Goal: Task Accomplishment & Management: Manage account settings

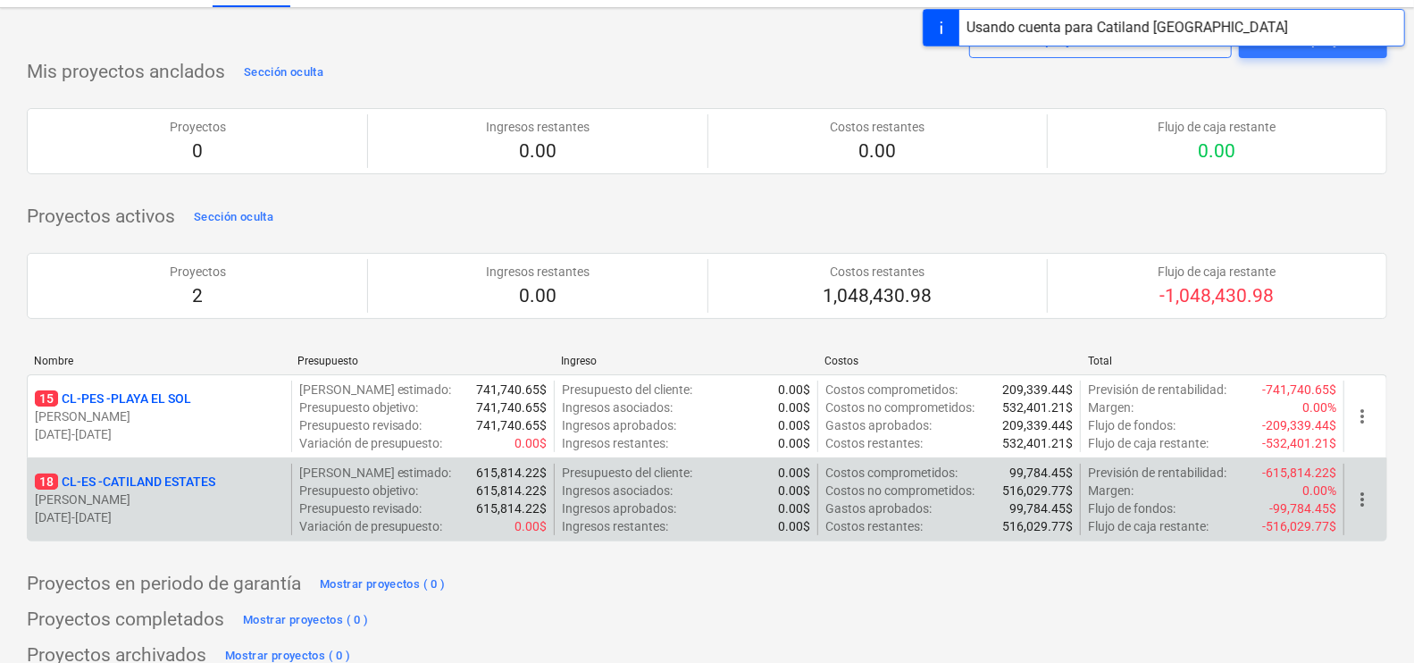
scroll to position [58, 0]
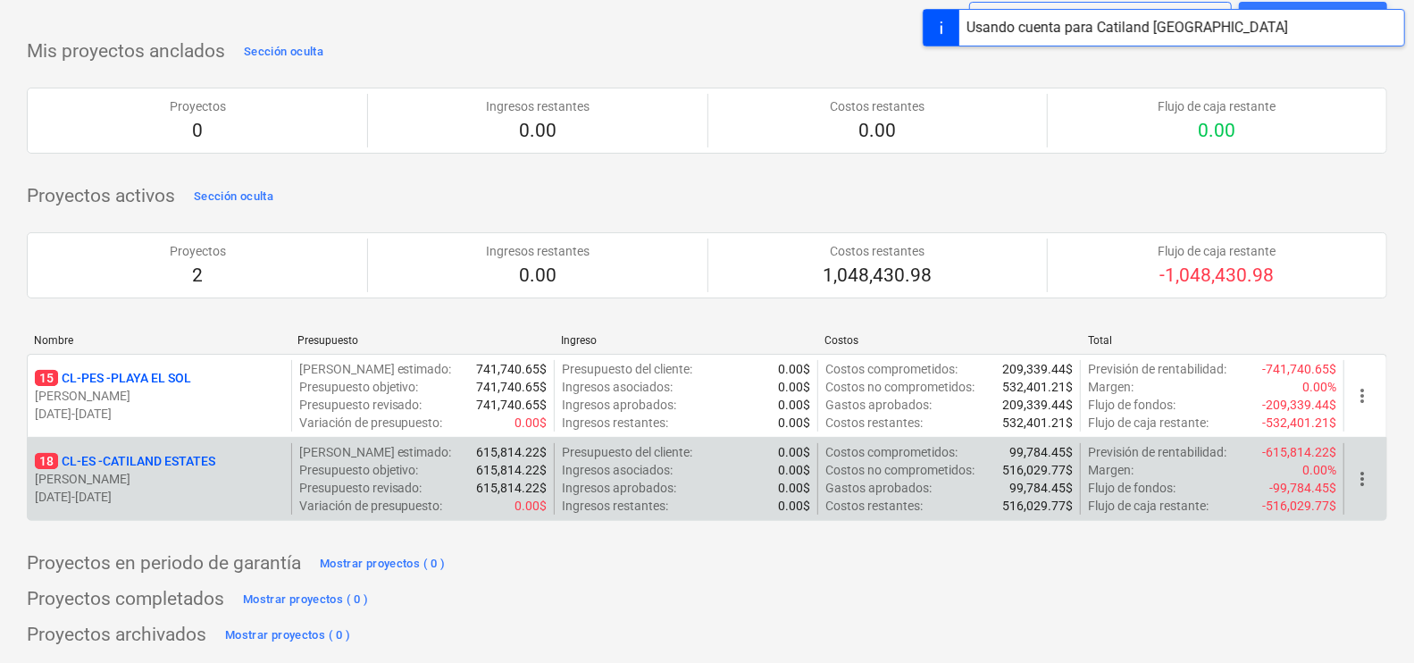
click at [165, 448] on div "18 CL-ES - CATILAND ESTATES [PERSON_NAME] [DATE] - [DATE]" at bounding box center [159, 478] width 263 height 71
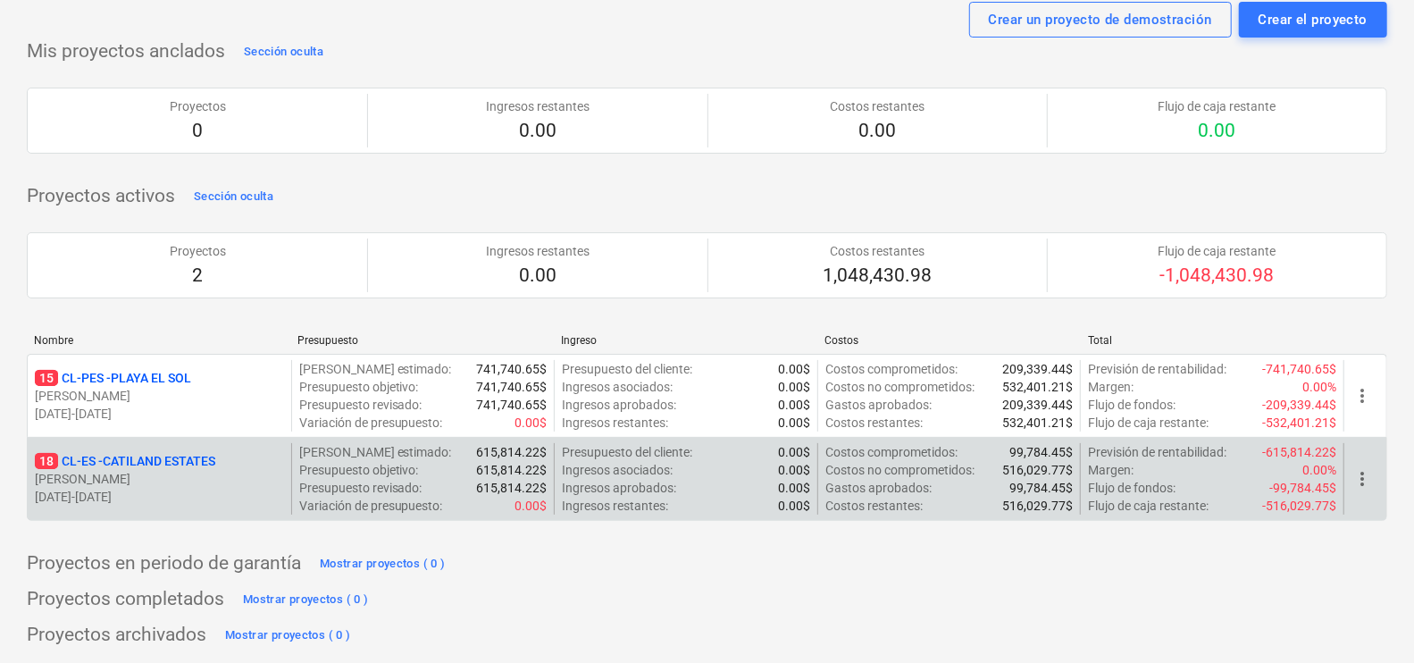
click at [182, 455] on p "18 CL-ES - CATILAND ESTATES" at bounding box center [125, 461] width 180 height 18
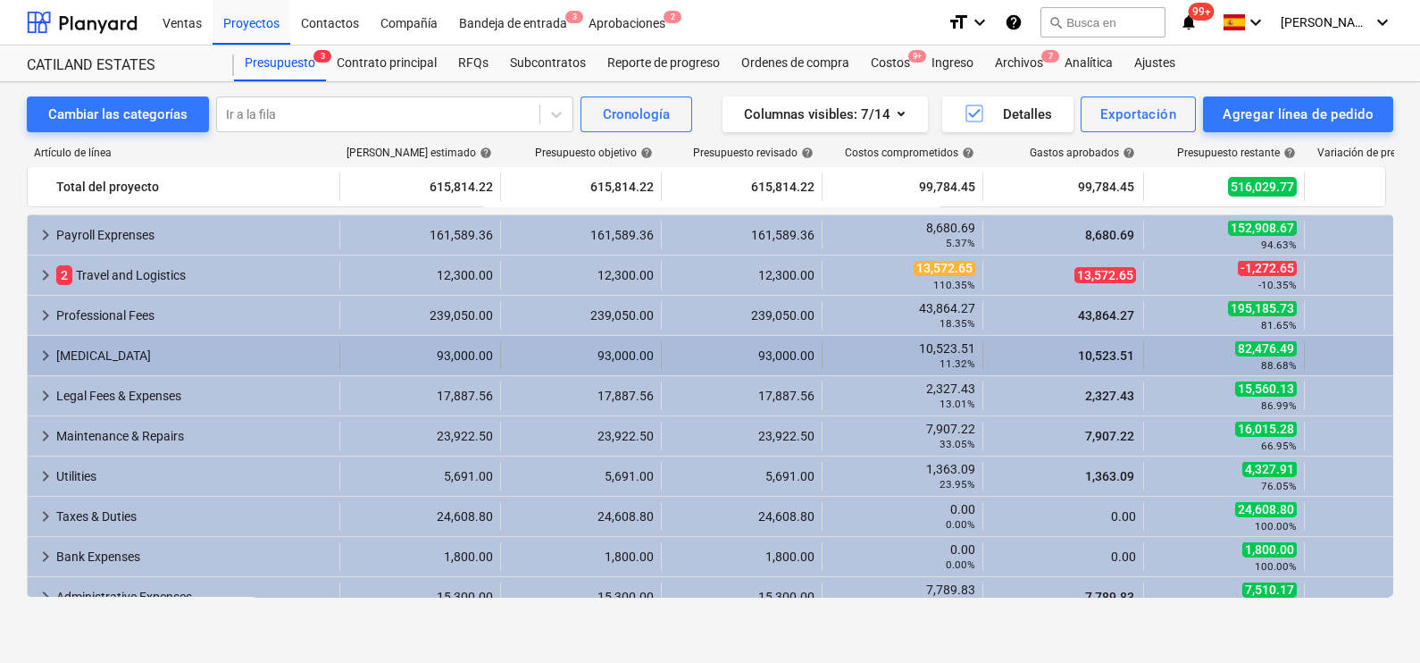
click at [46, 352] on span "keyboard_arrow_right" at bounding box center [45, 355] width 21 height 21
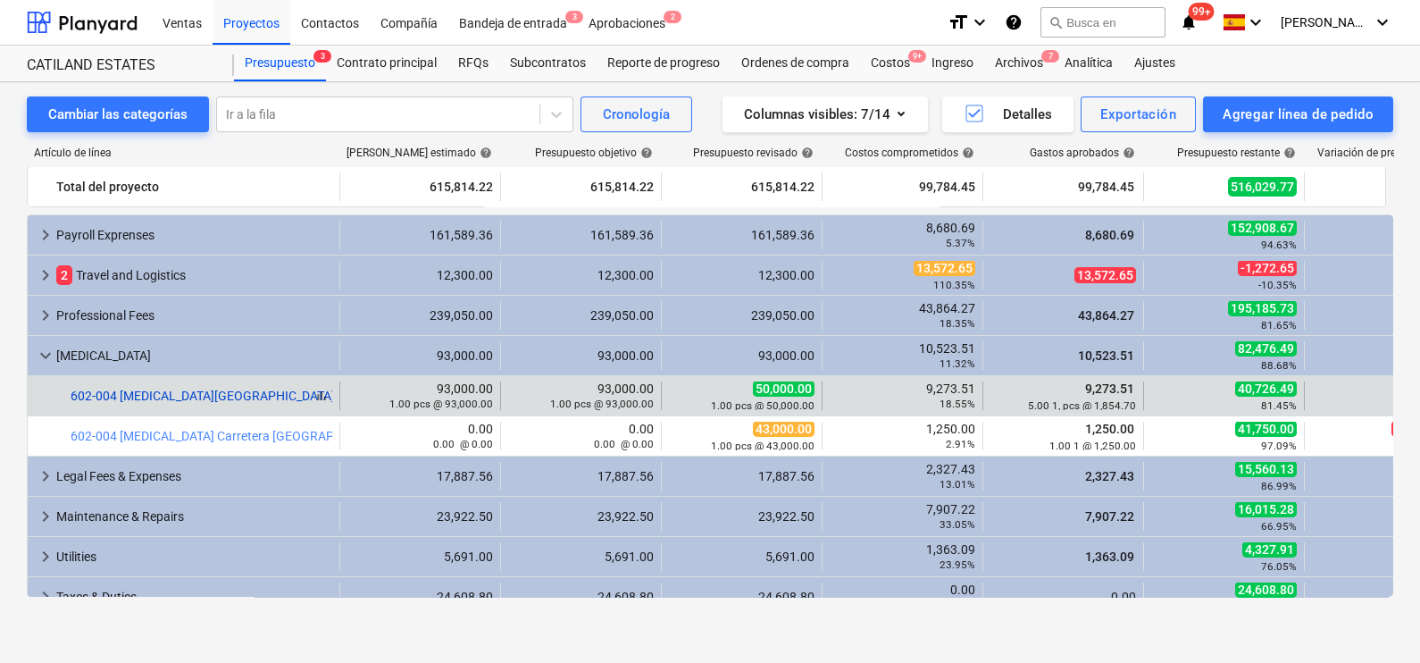
click at [186, 395] on link "602-004 [MEDICAL_DATA][GEOGRAPHIC_DATA]" at bounding box center [203, 396] width 264 height 14
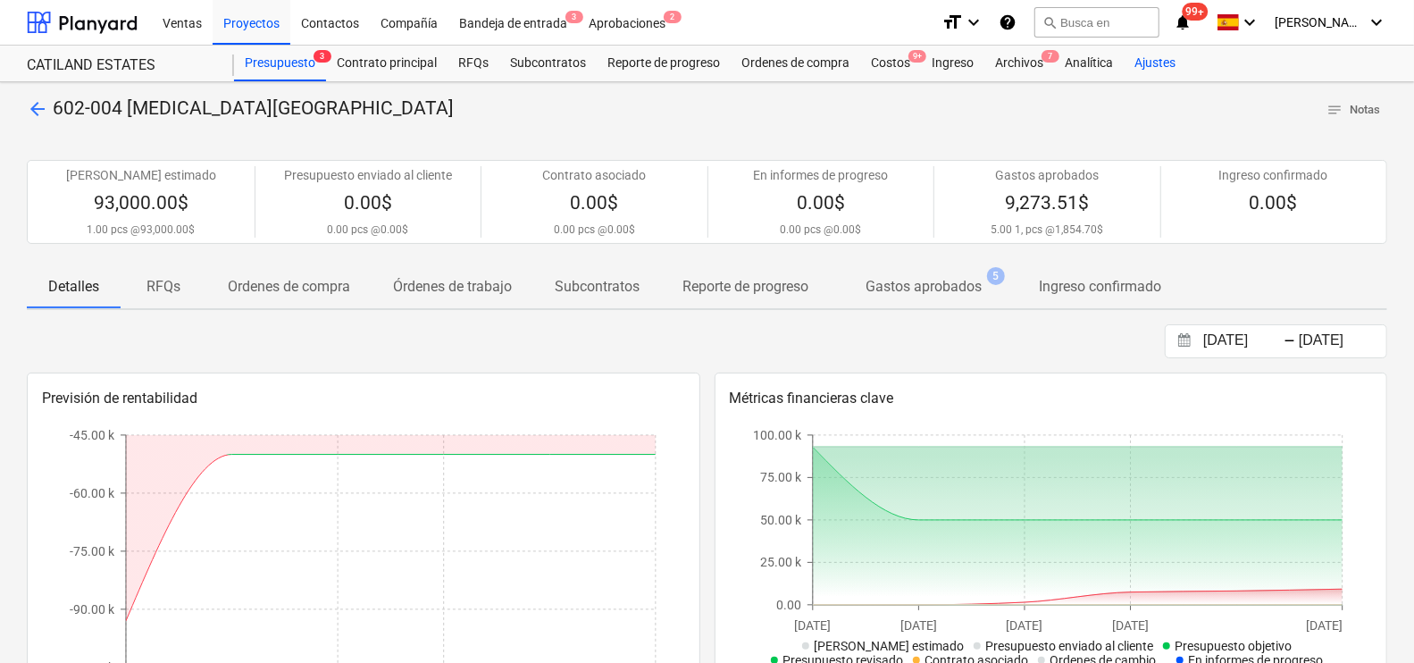
click at [1171, 63] on div "Ajustes" at bounding box center [1155, 64] width 63 height 36
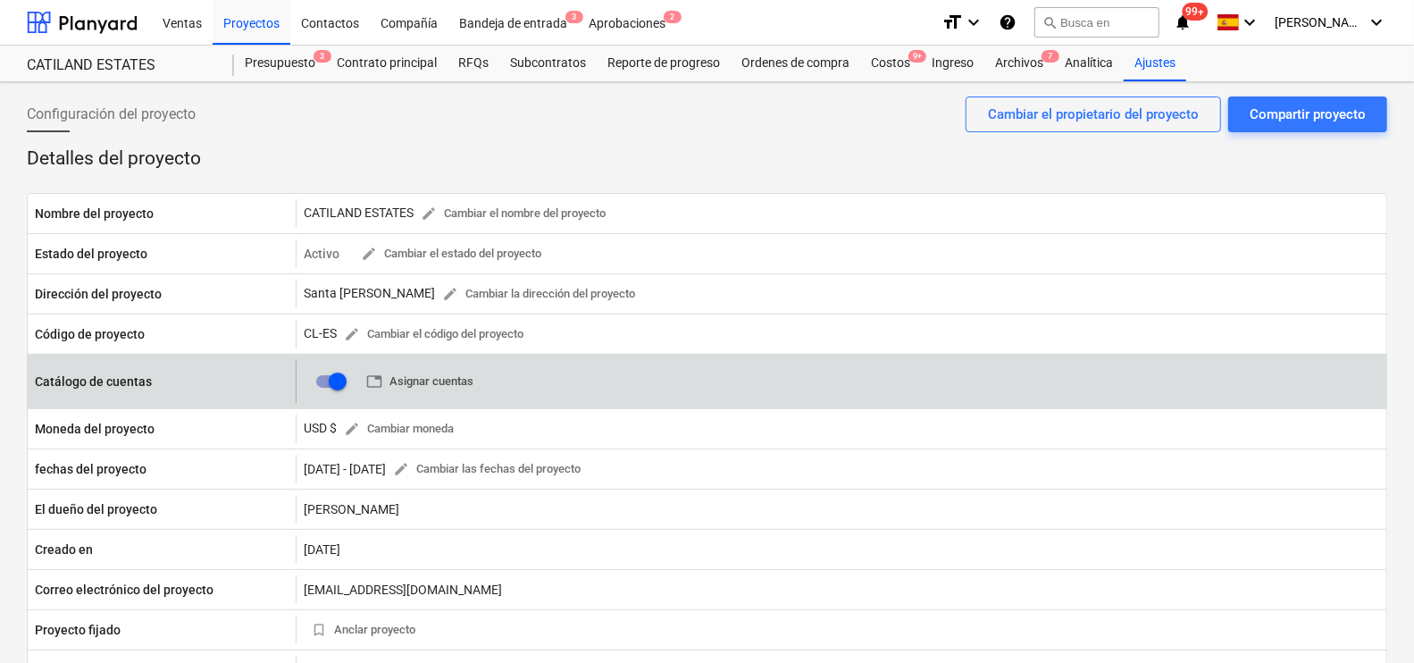
click at [447, 375] on span "table Asignar cuentas" at bounding box center [419, 382] width 107 height 21
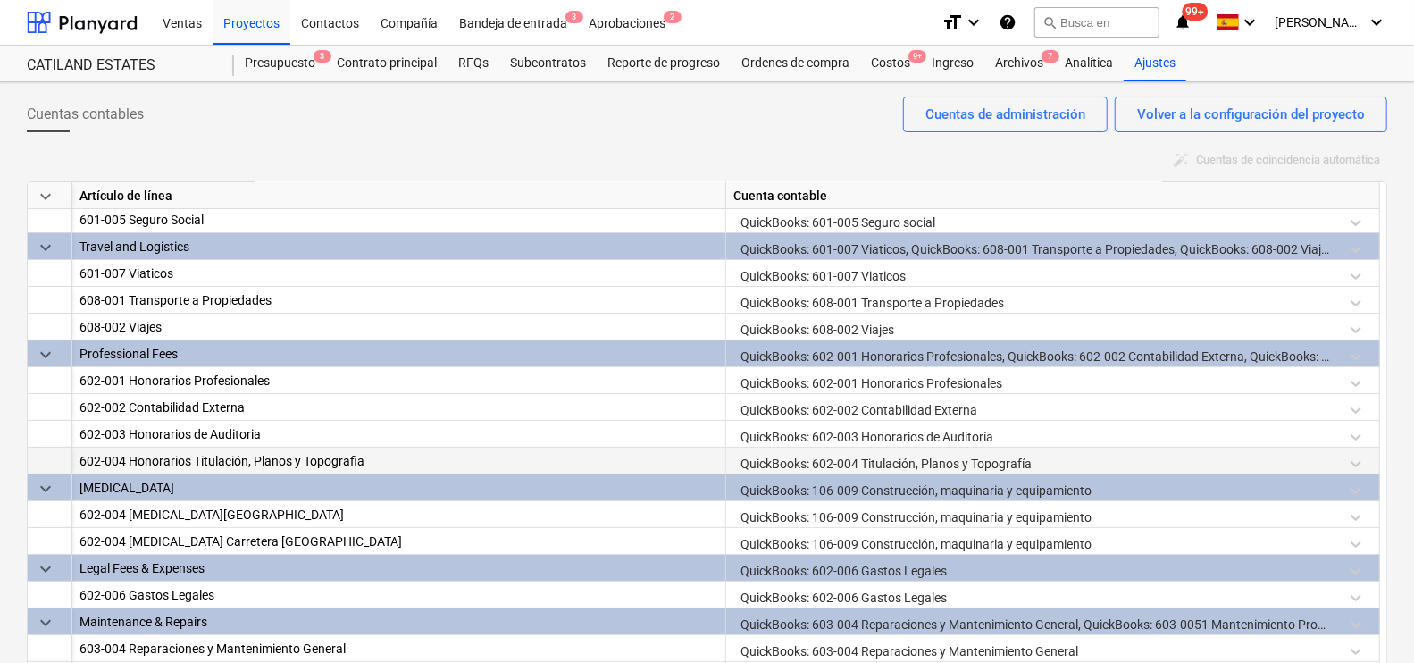
scroll to position [111, 0]
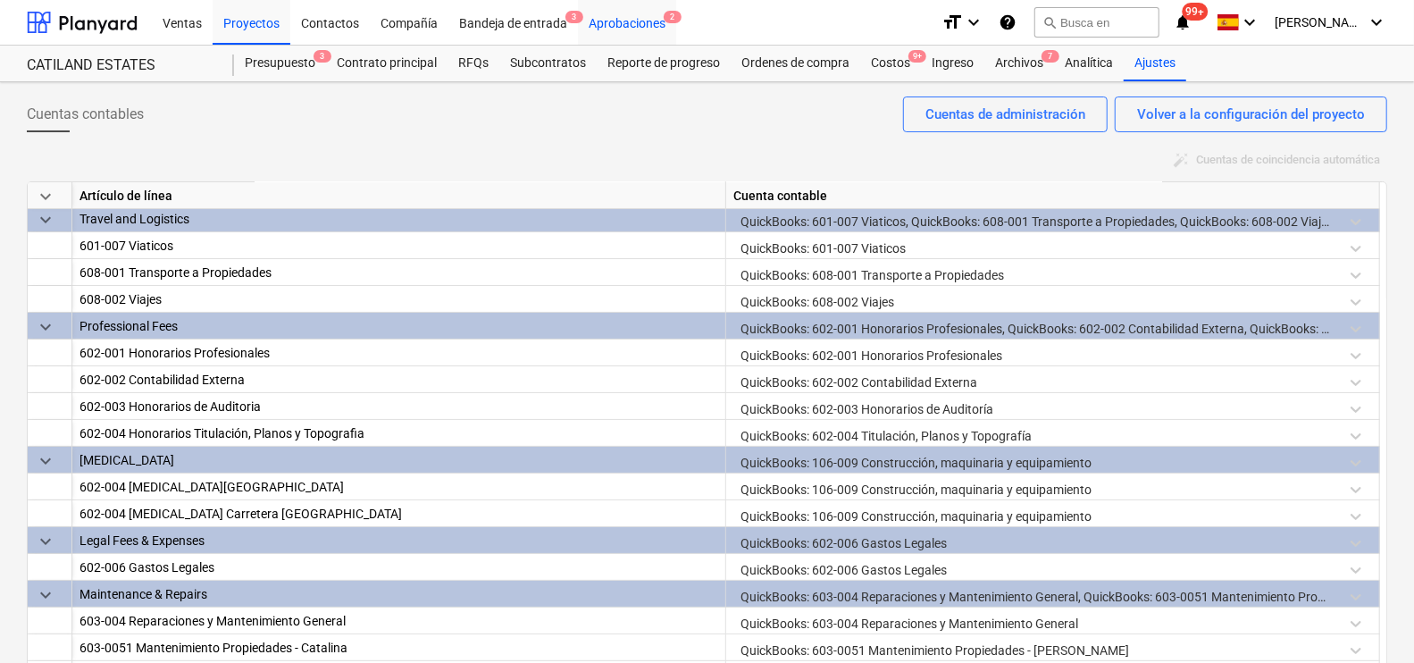
click at [616, 27] on div "Aprobaciones 2" at bounding box center [627, 22] width 98 height 46
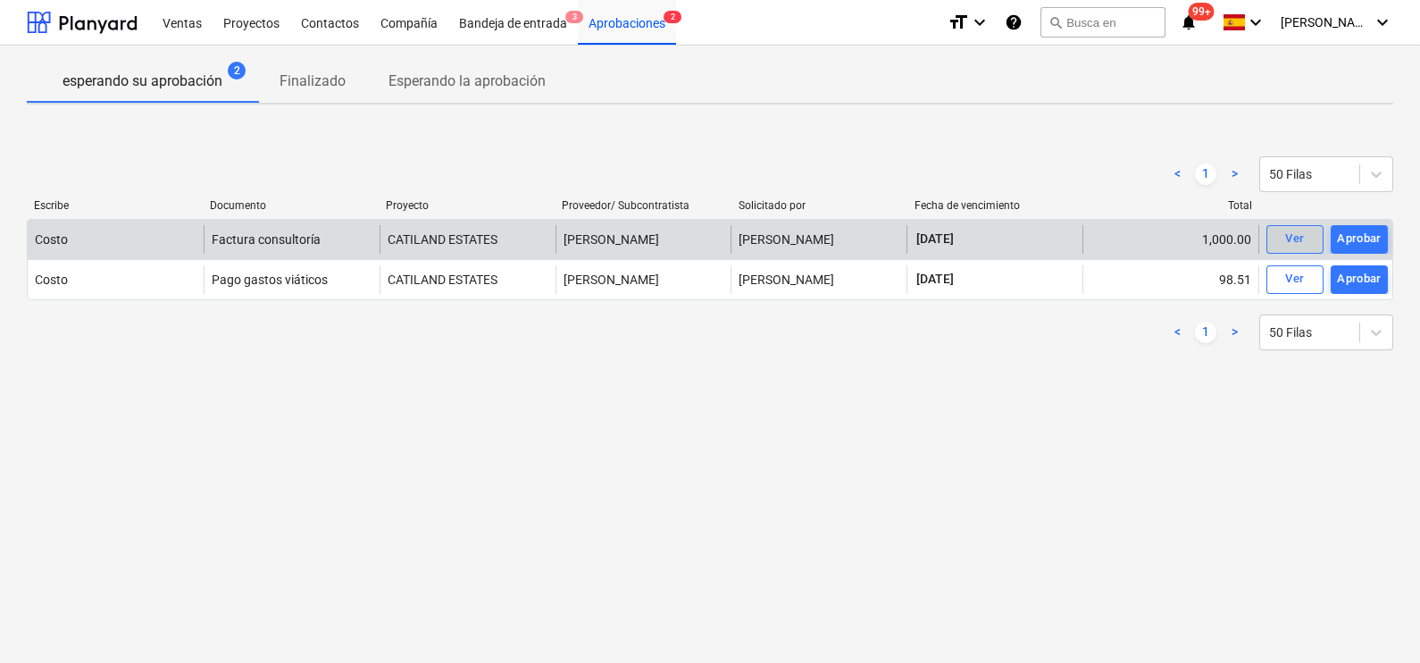
click at [1299, 238] on div "Ver" at bounding box center [1294, 239] width 19 height 21
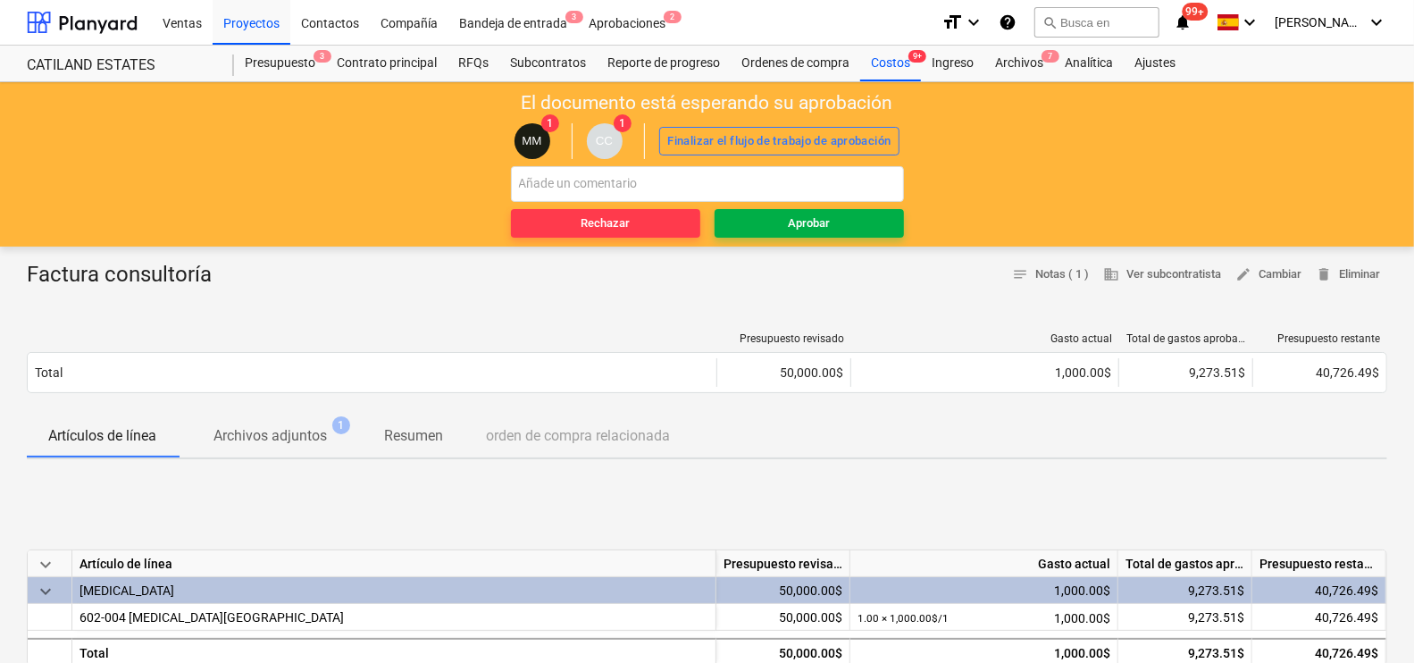
click at [808, 225] on div "Aprobar" at bounding box center [809, 223] width 42 height 21
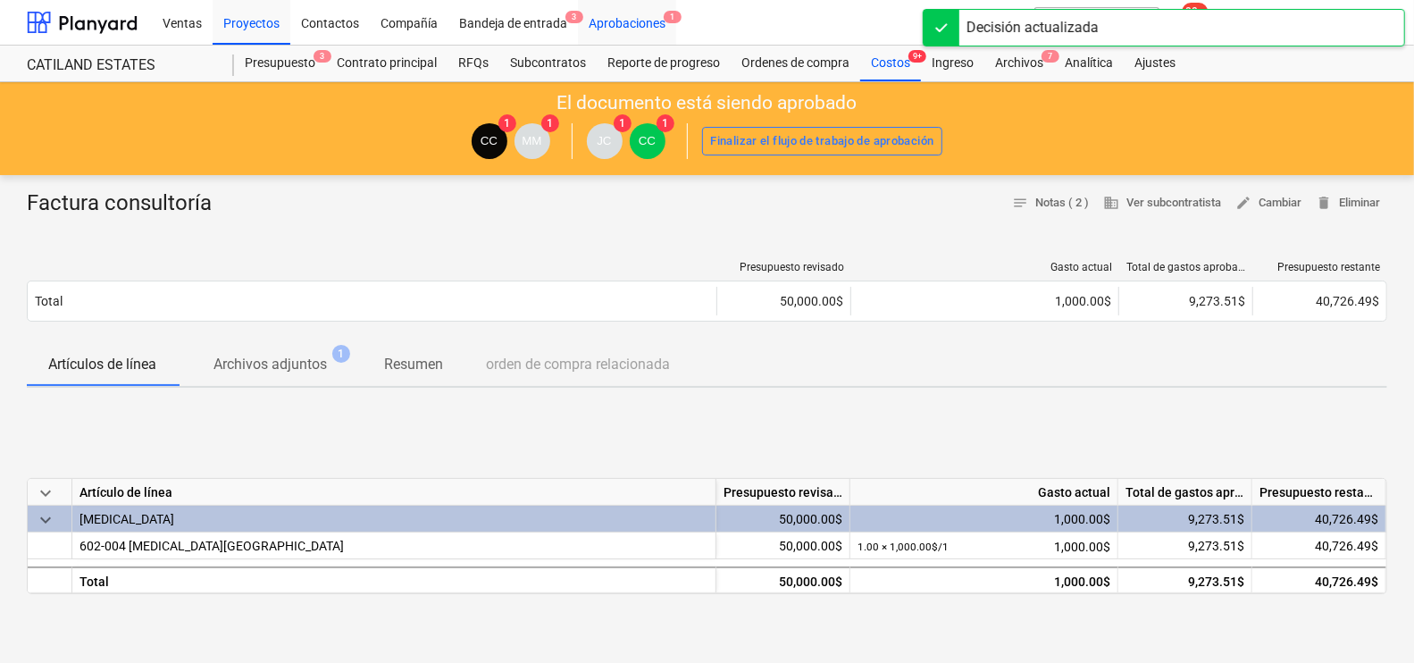
click at [650, 11] on div "Aprobaciones 1" at bounding box center [627, 22] width 98 height 46
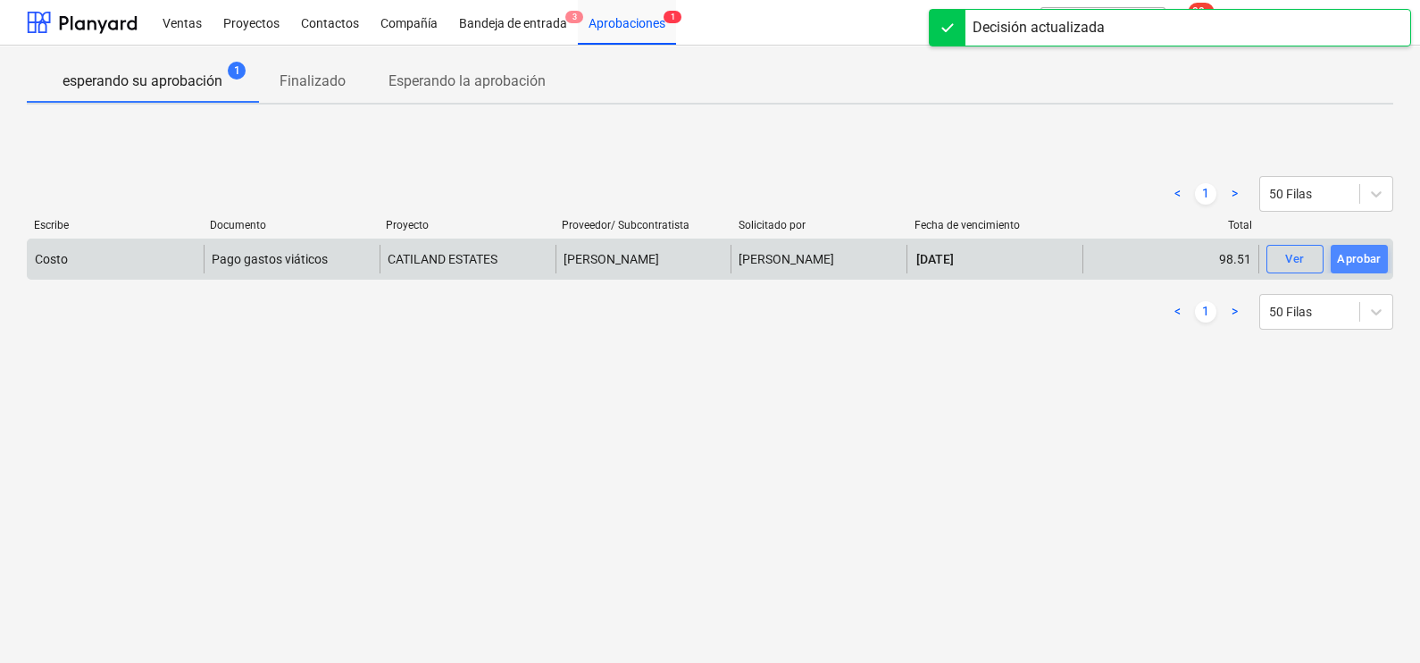
click at [1366, 263] on div "Aprobar" at bounding box center [1359, 259] width 45 height 21
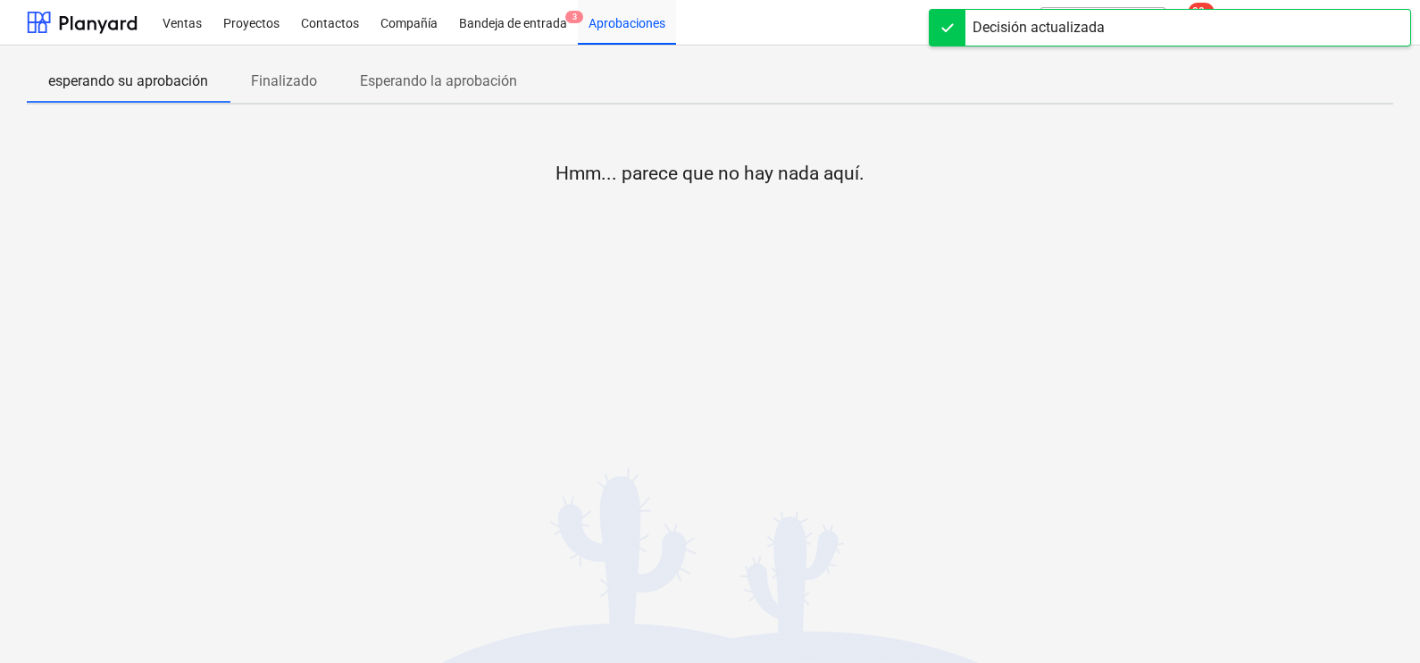
click at [794, 372] on div "Hmm... parece que no hay nada aquí." at bounding box center [710, 253] width 1366 height 268
